Goal: Book appointment/travel/reservation

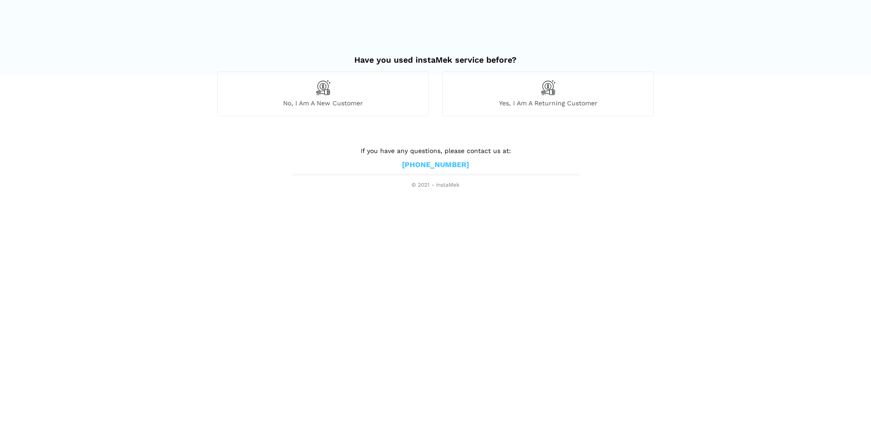
click at [364, 87] on div "No, I am a new customer" at bounding box center [323, 93] width 212 height 44
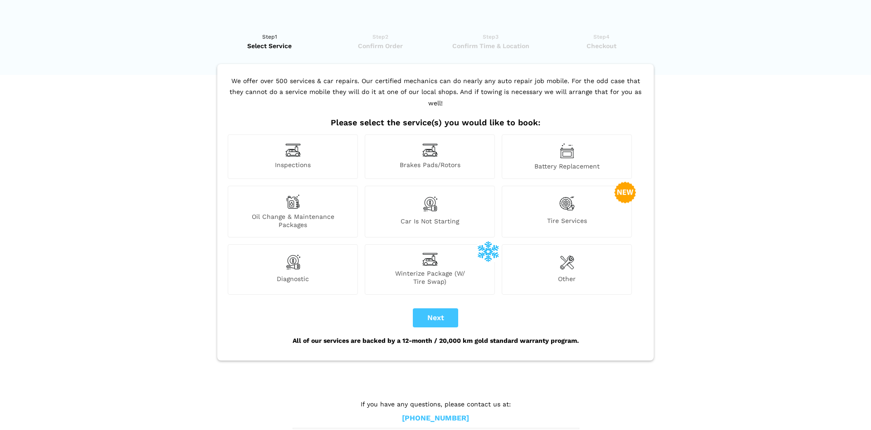
click at [300, 145] on img at bounding box center [292, 150] width 15 height 14
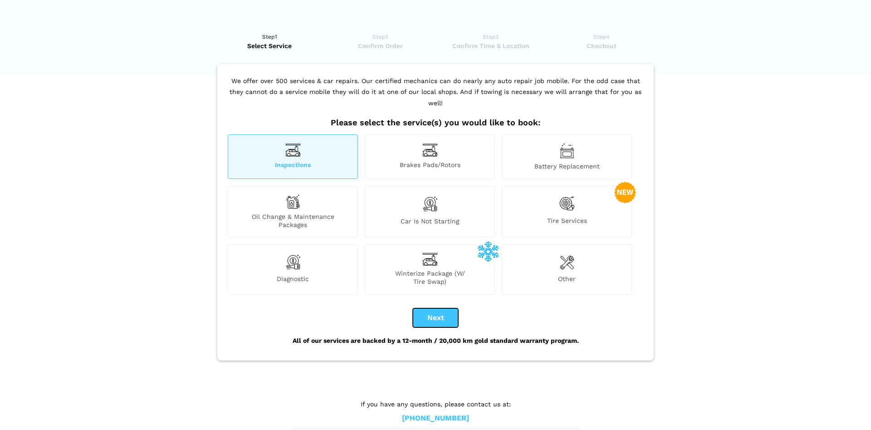
click at [444, 308] on button "Next" at bounding box center [435, 317] width 45 height 19
checkbox input "true"
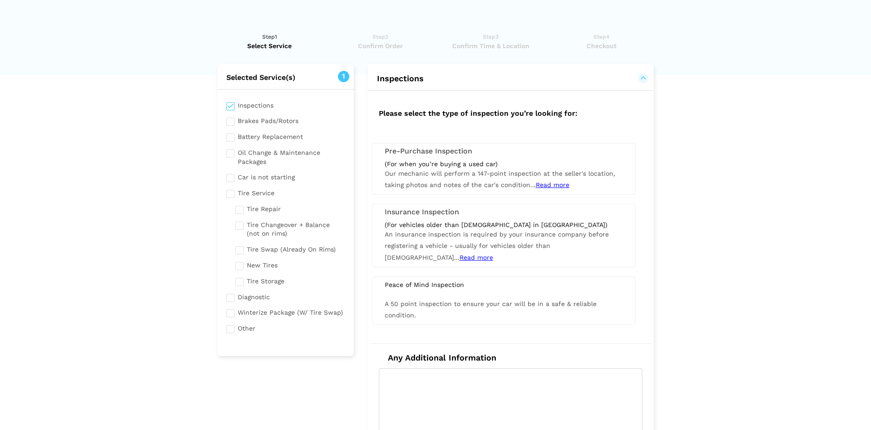
click at [431, 171] on span "Our mechanic will perform a 147-point inspection at the seller's location, taki…" at bounding box center [500, 179] width 231 height 19
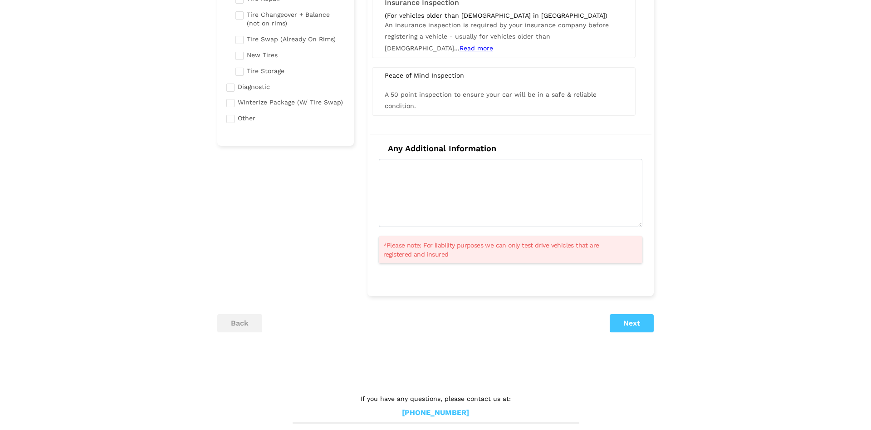
scroll to position [217, 0]
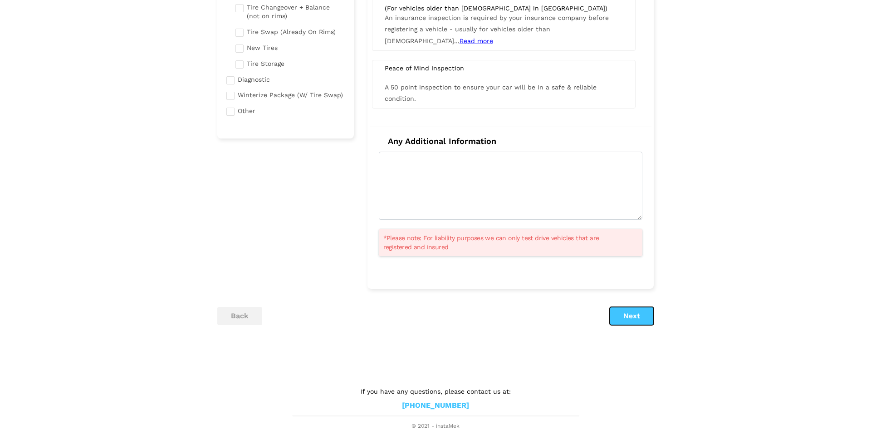
click at [640, 315] on button "Next" at bounding box center [632, 316] width 44 height 18
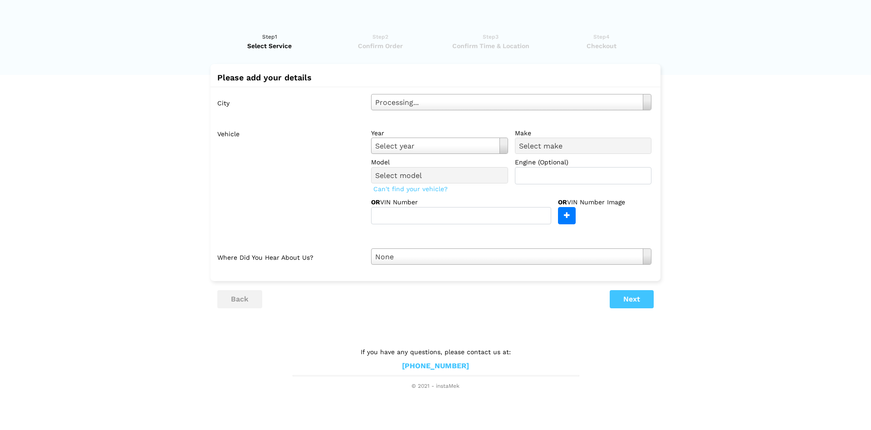
scroll to position [0, 0]
click at [440, 105] on body "Have you used instaMek service before? No, I am a new customer Yes, I am a retu…" at bounding box center [435, 195] width 871 height 390
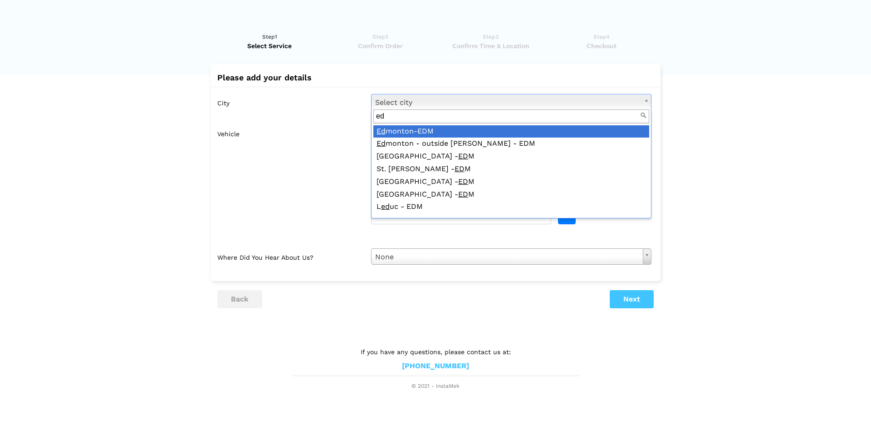
type input "ed"
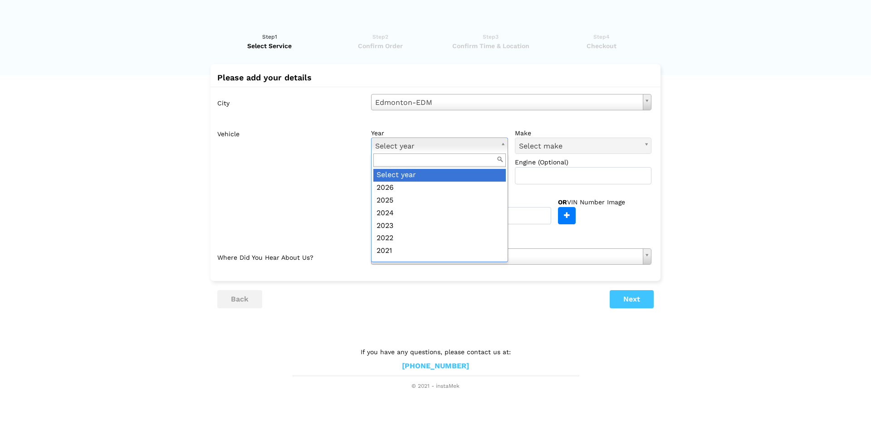
click at [435, 147] on body "Have you used instaMek service before? No, I am a new customer Yes, I am a retu…" at bounding box center [435, 195] width 871 height 390
